Goal: Task Accomplishment & Management: Manage account settings

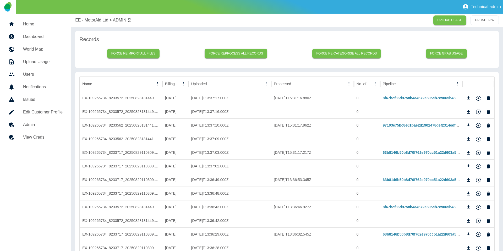
click at [24, 135] on h5 "View Creds" at bounding box center [43, 137] width 40 height 6
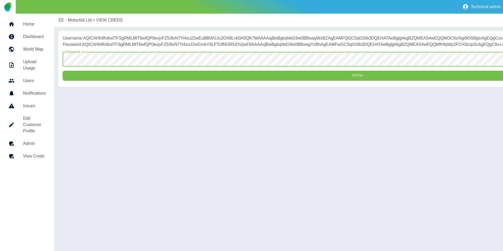
drag, startPoint x: 137, startPoint y: 84, endPoint x: 165, endPoint y: 76, distance: 29.2
click at [138, 80] on button "Fetch" at bounding box center [358, 76] width 590 height 10
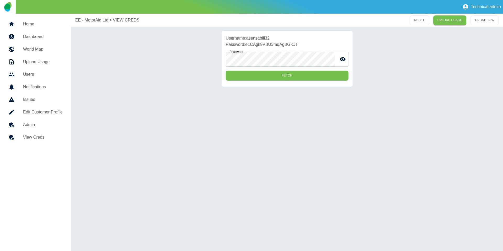
click at [261, 37] on p "Username: asensabill32" at bounding box center [287, 38] width 123 height 6
copy p "asensabill32"
click at [278, 46] on p "Password: e1CAgk9VBU3mqAgBGKJT" at bounding box center [287, 44] width 123 height 6
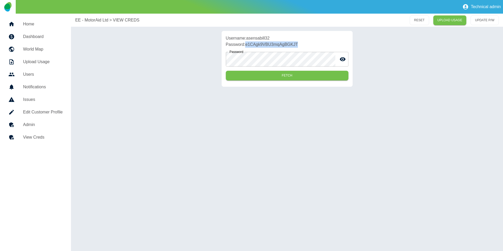
copy p "e1CAgk9VBU3mqAgBGKJT"
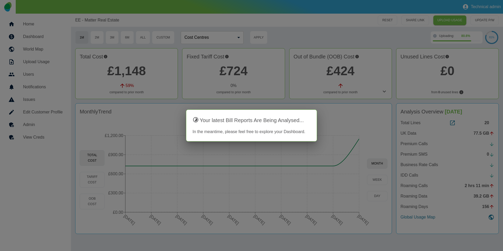
drag, startPoint x: 357, startPoint y: 74, endPoint x: 274, endPoint y: 116, distance: 94.1
click at [357, 74] on div at bounding box center [251, 125] width 503 height 251
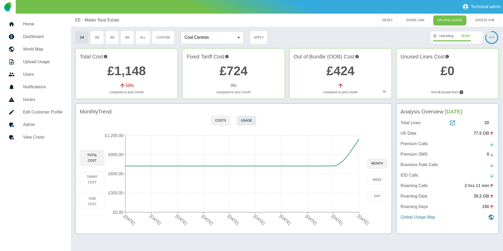
click at [244, 121] on button "Usage" at bounding box center [247, 121] width 20 height 10
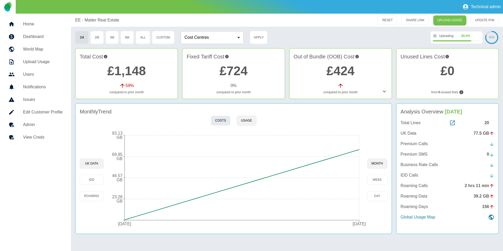
click at [225, 121] on button "Costs" at bounding box center [221, 121] width 20 height 10
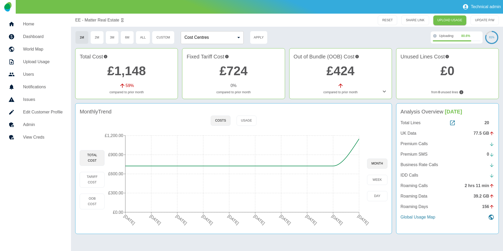
type button "cost"
click at [40, 26] on h5 "Home" at bounding box center [43, 24] width 40 height 6
click at [47, 111] on h5 "Edit Customer Profile" at bounding box center [43, 112] width 40 height 6
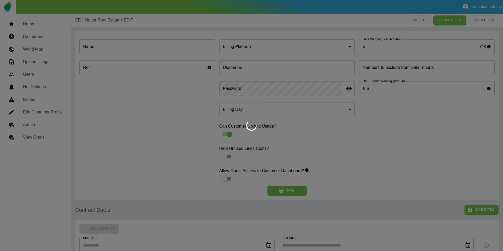
type input "*"
type input "**********"
type input "*"
type input "*********"
type input "**"
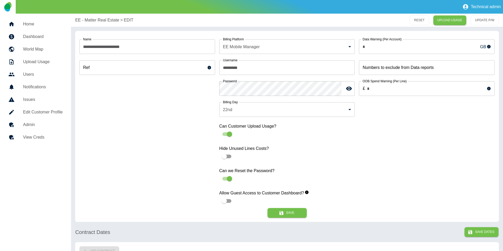
click at [52, 137] on h5 "View Creds" at bounding box center [43, 137] width 40 height 6
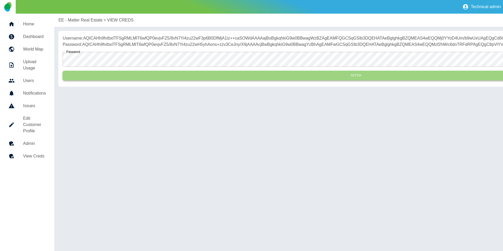
click at [172, 80] on button "Fetch" at bounding box center [356, 76] width 587 height 10
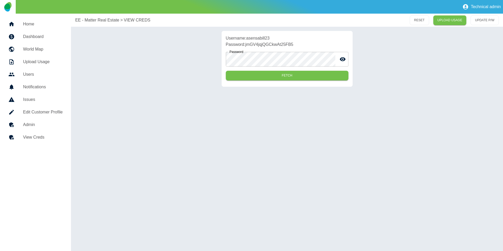
click at [257, 37] on p "Username: asensabill23" at bounding box center [287, 38] width 123 height 6
copy p "asensabill23"
click at [274, 47] on p "Password: jmGV4jqjQGCkwAt25FB5" at bounding box center [287, 44] width 123 height 6
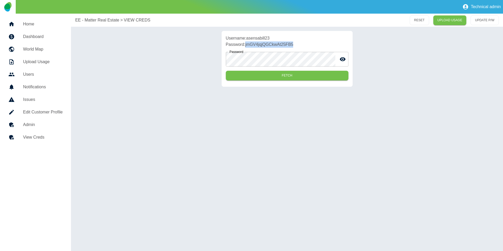
copy p "jmGV4jqjQGCkwAt25FB5"
click at [63, 109] on link "Edit Customer Profile" at bounding box center [35, 112] width 63 height 13
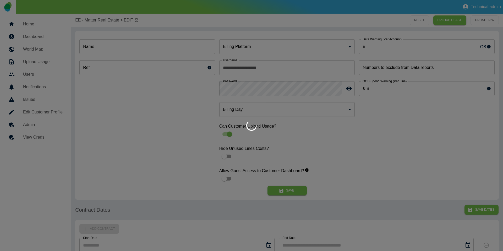
type input "**********"
type input "*"
type input "*********"
type input "**"
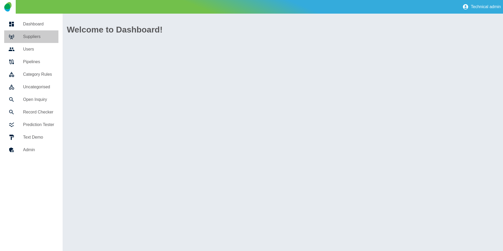
click at [20, 40] on div at bounding box center [15, 37] width 15 height 6
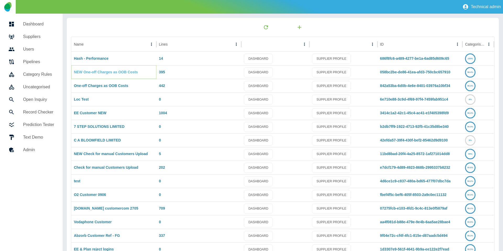
click at [97, 71] on link "NEW One-off Charges as OOB Costs" at bounding box center [106, 72] width 64 height 4
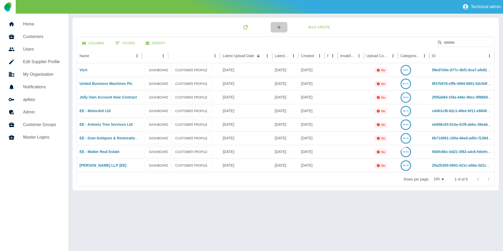
click at [278, 27] on icon "button" at bounding box center [279, 27] width 6 height 6
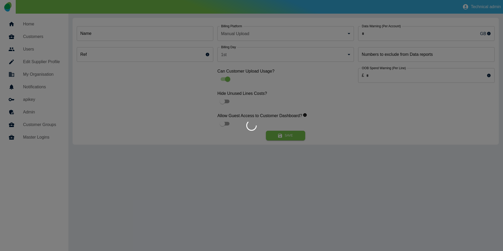
type input "*"
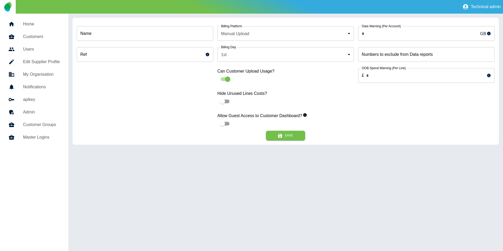
click at [147, 38] on input "Name" at bounding box center [145, 33] width 137 height 15
type input "**********"
click at [234, 38] on body "**********" at bounding box center [251, 125] width 503 height 251
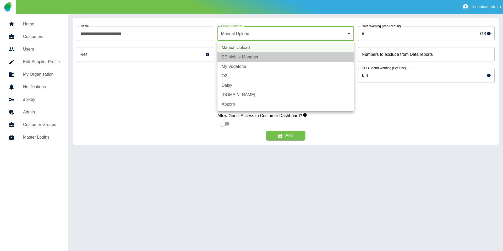
click at [237, 58] on li "EE Mobile Manager" at bounding box center [286, 56] width 137 height 9
type input "*"
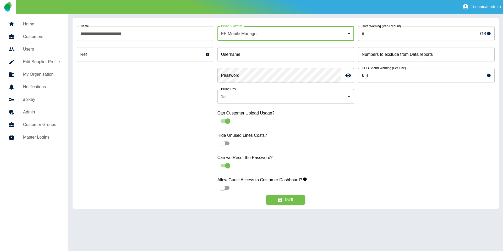
click at [269, 91] on body "**********" at bounding box center [251, 125] width 503 height 251
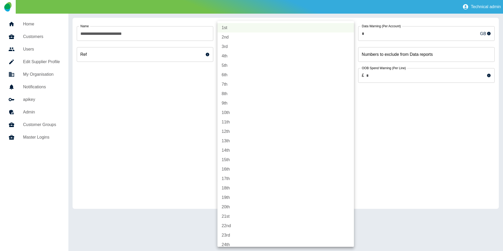
click at [232, 226] on li "22nd" at bounding box center [286, 225] width 137 height 9
type input "**"
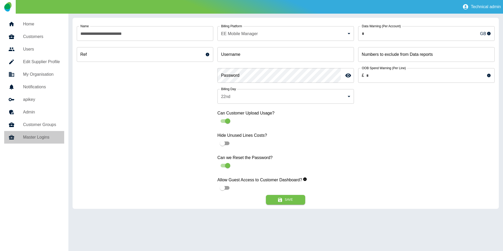
click at [44, 138] on h5 "Master Logins" at bounding box center [41, 137] width 37 height 6
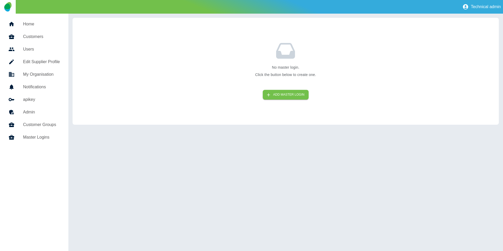
click at [43, 127] on h5 "Customer Groups" at bounding box center [41, 125] width 37 height 6
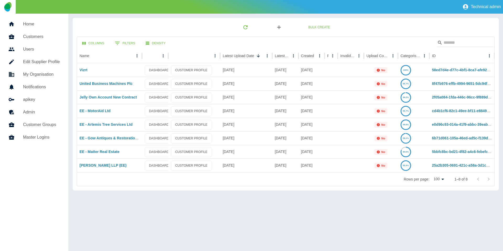
click at [284, 28] on button "button" at bounding box center [279, 27] width 17 height 10
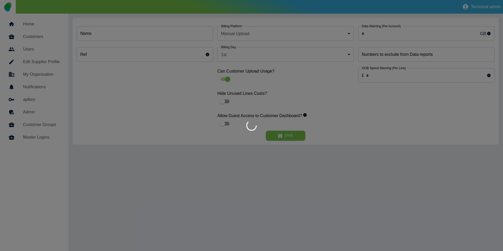
type input "*"
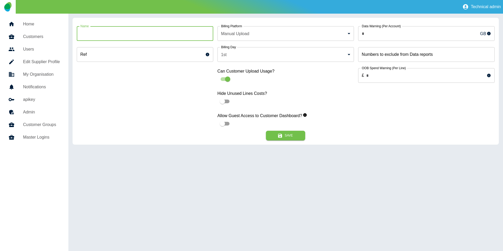
drag, startPoint x: 177, startPoint y: 35, endPoint x: 177, endPoint y: 32, distance: 3.4
click at [177, 35] on input "Name" at bounding box center [145, 33] width 137 height 15
type input "**********"
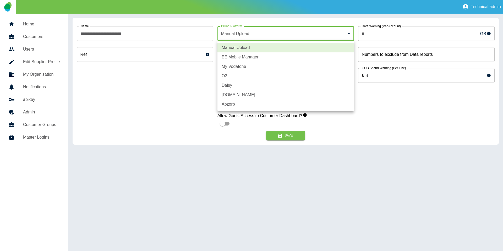
click at [268, 34] on body "**********" at bounding box center [251, 125] width 503 height 251
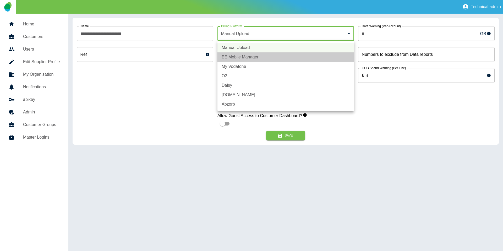
click at [241, 57] on li "EE Mobile Manager" at bounding box center [286, 56] width 137 height 9
type input "*"
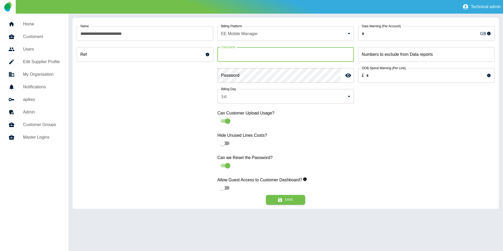
drag, startPoint x: 249, startPoint y: 49, endPoint x: 286, endPoint y: 4, distance: 58.5
click at [249, 49] on input "Username" at bounding box center [286, 54] width 137 height 15
paste input "**********"
type input "**********"
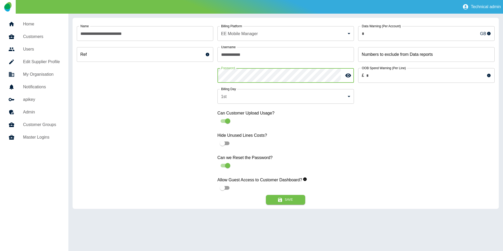
click at [246, 101] on body "**********" at bounding box center [251, 125] width 503 height 251
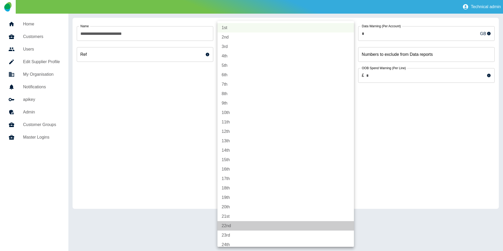
click at [231, 227] on li "22nd" at bounding box center [286, 225] width 137 height 9
type input "**"
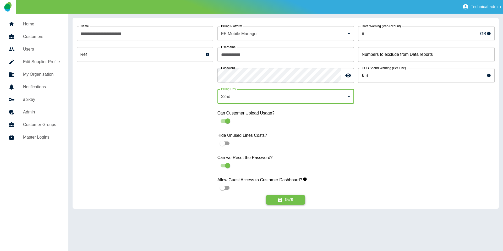
click at [289, 202] on button "Save" at bounding box center [285, 200] width 39 height 10
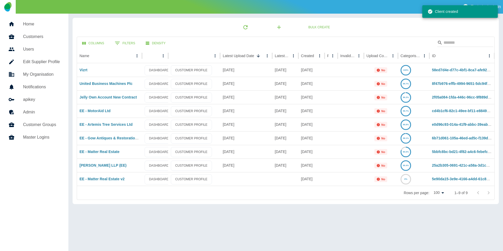
click at [298, 44] on div "Columns 0 Filters Density" at bounding box center [286, 43] width 418 height 12
click at [107, 182] on div "EE - Matter Real Estate v2" at bounding box center [109, 179] width 65 height 14
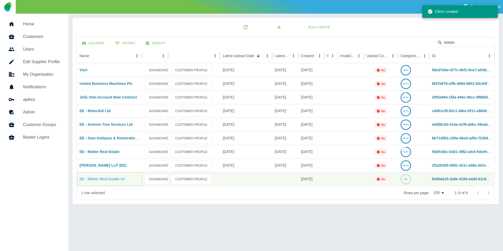
click at [108, 179] on link "EE - Matter Real Estate v2" at bounding box center [102, 179] width 45 height 4
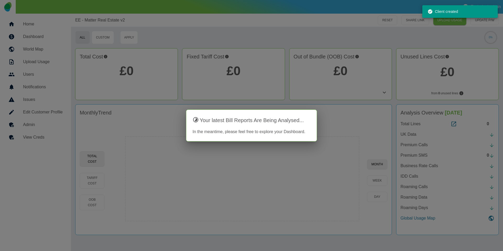
drag, startPoint x: 265, startPoint y: 66, endPoint x: 170, endPoint y: 92, distance: 98.3
click at [265, 66] on div at bounding box center [251, 125] width 503 height 251
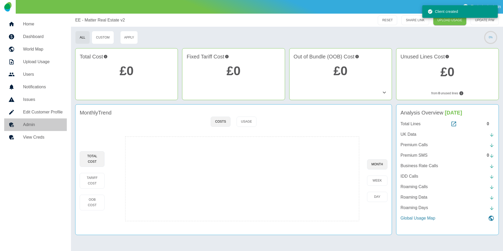
click at [41, 120] on link "Admin" at bounding box center [35, 124] width 63 height 13
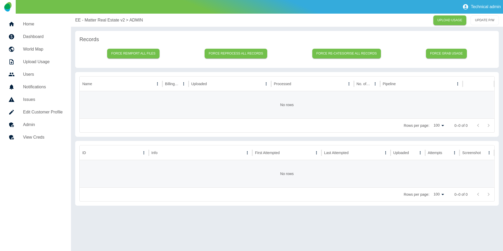
click at [93, 19] on p "EE - Matter Real Estate v2" at bounding box center [100, 20] width 50 height 6
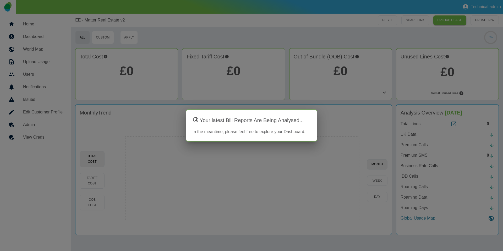
drag, startPoint x: 14, startPoint y: 141, endPoint x: 22, endPoint y: 130, distance: 13.8
click at [17, 137] on div at bounding box center [251, 125] width 503 height 251
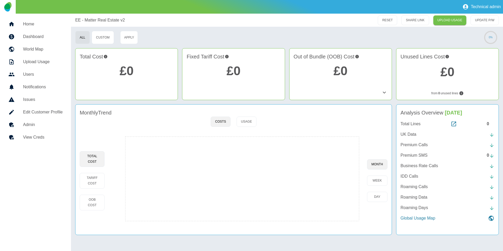
click at [24, 127] on h5 "Admin" at bounding box center [43, 125] width 40 height 6
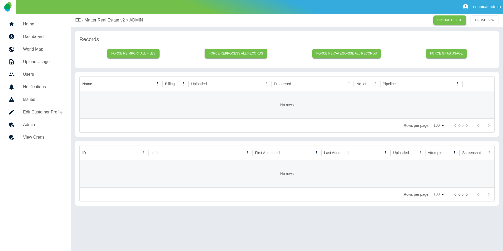
click at [39, 127] on h5 "Admin" at bounding box center [43, 125] width 40 height 6
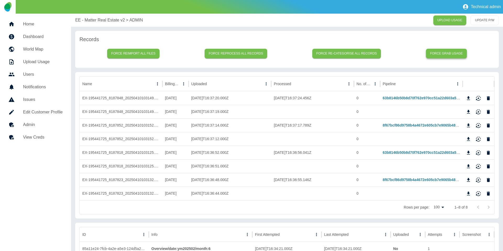
click at [444, 55] on button "Force grab usage" at bounding box center [446, 54] width 41 height 10
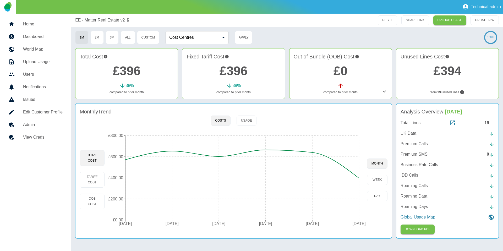
click at [54, 124] on h5 "Admin" at bounding box center [43, 125] width 40 height 6
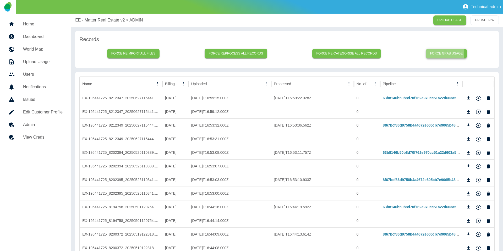
click at [444, 53] on button "Force grab usage" at bounding box center [446, 54] width 41 height 10
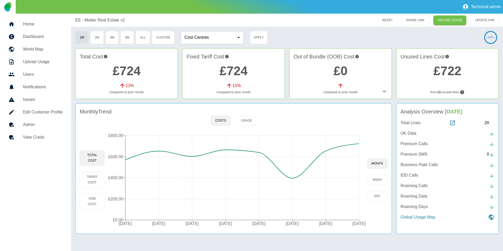
click at [95, 21] on p "EE - Matter Real Estate v2" at bounding box center [100, 20] width 50 height 6
click at [51, 125] on h5 "Admin" at bounding box center [43, 125] width 40 height 6
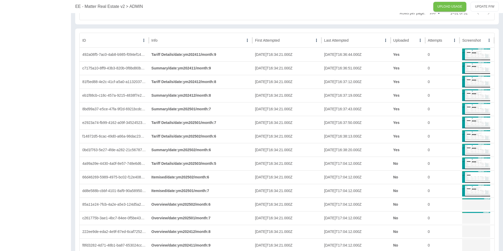
scroll to position [479, 0]
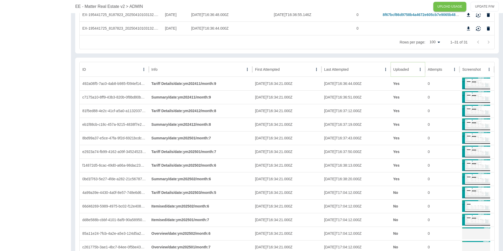
click at [410, 68] on button "Sort" at bounding box center [413, 69] width 7 height 7
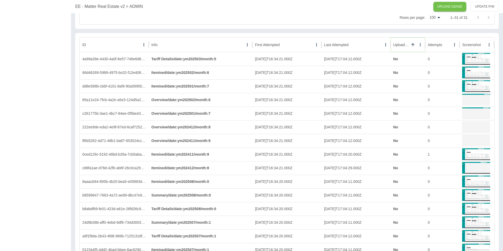
scroll to position [504, 0]
click at [479, 155] on img at bounding box center [476, 153] width 28 height 13
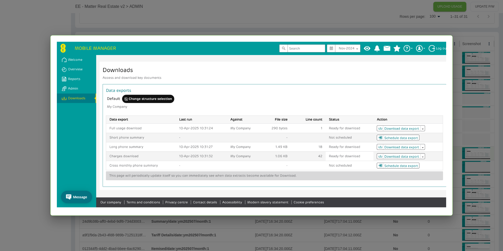
click at [470, 148] on div at bounding box center [251, 125] width 503 height 251
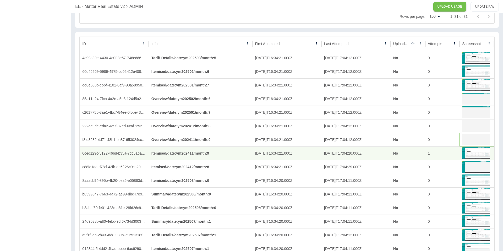
click at [473, 139] on img at bounding box center [476, 139] width 28 height 13
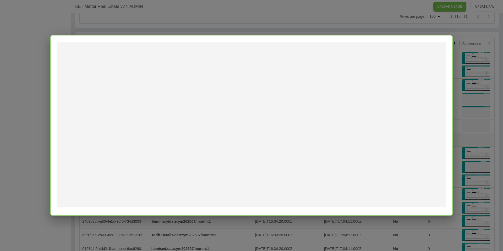
click at [450, 137] on div at bounding box center [251, 125] width 403 height 181
click at [481, 115] on div at bounding box center [251, 125] width 503 height 251
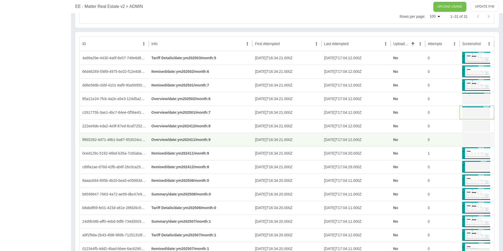
click at [482, 109] on img at bounding box center [476, 112] width 28 height 13
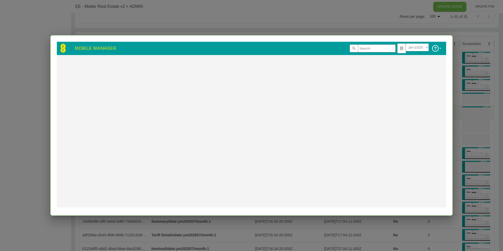
click at [464, 110] on div at bounding box center [251, 125] width 503 height 251
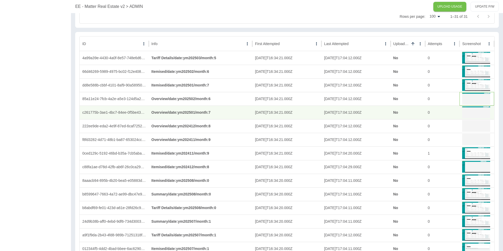
click at [472, 97] on img at bounding box center [476, 98] width 28 height 13
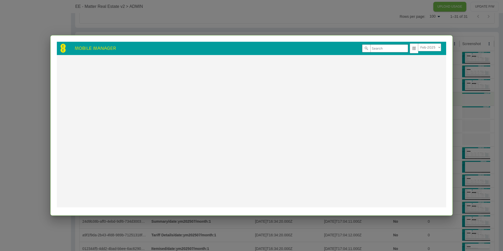
click at [470, 100] on div at bounding box center [251, 125] width 503 height 251
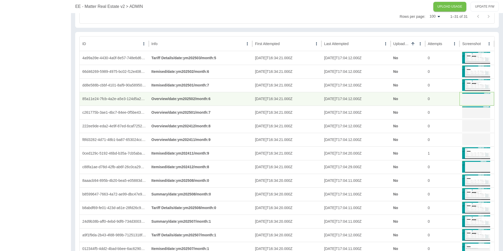
click at [470, 100] on img at bounding box center [476, 98] width 28 height 13
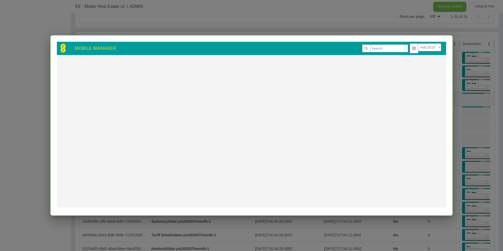
click at [470, 100] on div at bounding box center [251, 125] width 503 height 251
